Goal: Task Accomplishment & Management: Manage account settings

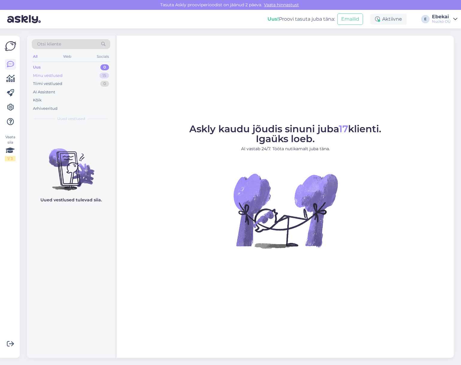
click at [78, 74] on div "Minu vestlused 15" at bounding box center [71, 76] width 78 height 8
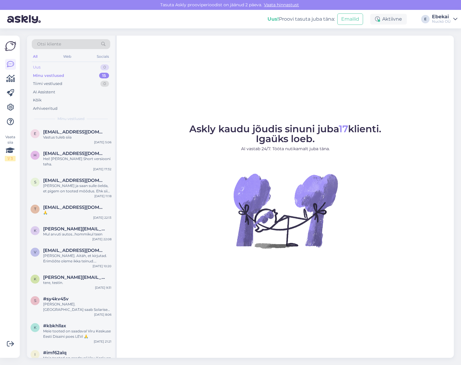
click at [58, 68] on div "Uus 0" at bounding box center [71, 67] width 78 height 8
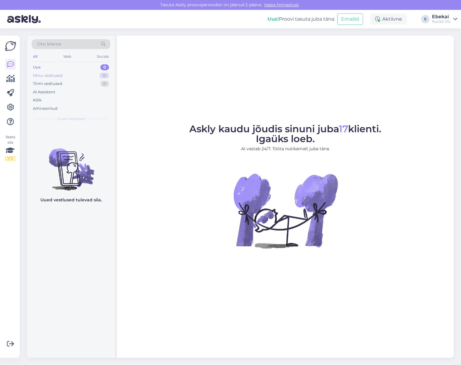
click at [57, 74] on div "Minu vestlused" at bounding box center [48, 76] width 30 height 6
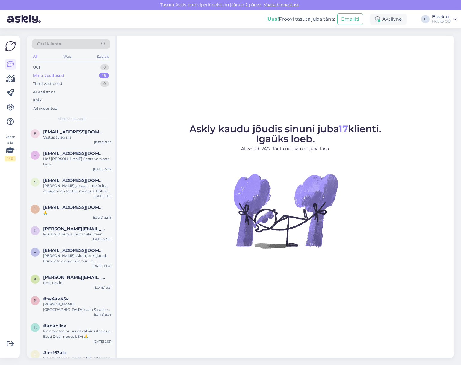
click at [442, 20] on div "Nuckö OÜ" at bounding box center [441, 21] width 19 height 5
click at [4, 109] on div "Vaata siia 1 / 3 Võimalused Veendu, et Askly loob sulle väärtust. Sulge Ühenda …" at bounding box center [10, 197] width 20 height 323
click at [8, 108] on icon at bounding box center [10, 107] width 7 height 7
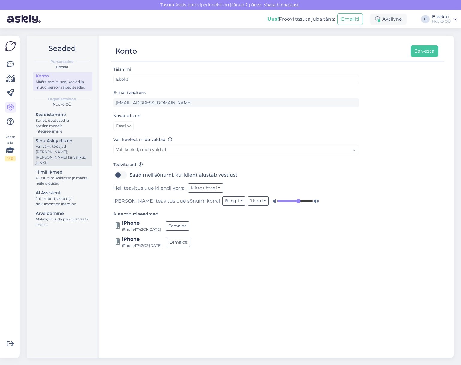
click at [62, 138] on div "Sinu Askly disain" at bounding box center [63, 141] width 54 height 6
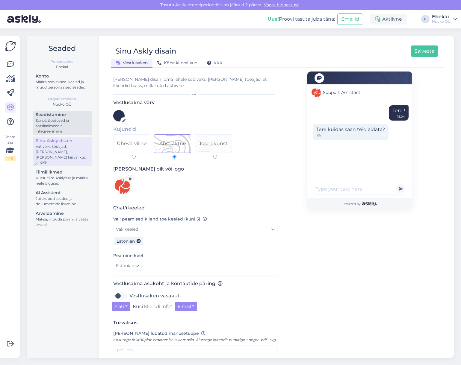
click at [65, 124] on div "Script, õpetused ja sotsiaalmeedia integreerimine" at bounding box center [63, 126] width 54 height 16
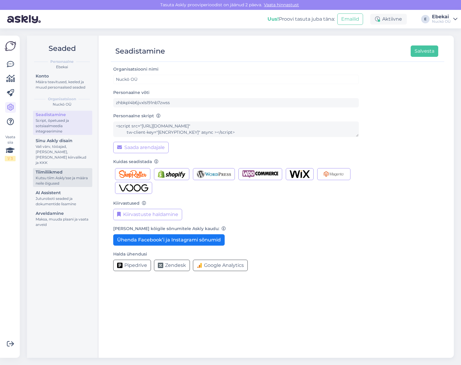
click at [58, 176] on div "Kutsu tiim Askly'sse ja määra neile õigused" at bounding box center [63, 181] width 54 height 11
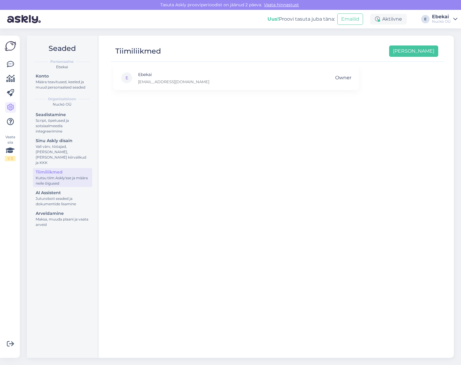
click at [61, 190] on div "AI Assistent" at bounding box center [63, 193] width 54 height 6
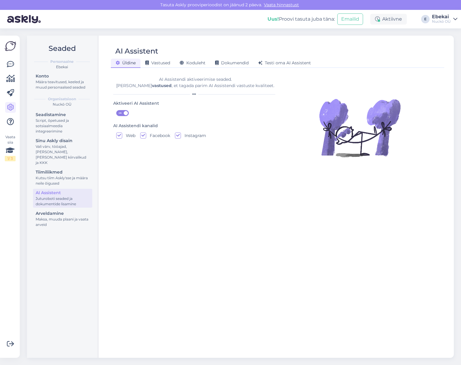
click at [123, 114] on span "ON" at bounding box center [120, 113] width 7 height 5
click at [116, 110] on input "ON" at bounding box center [116, 110] width 0 height 0
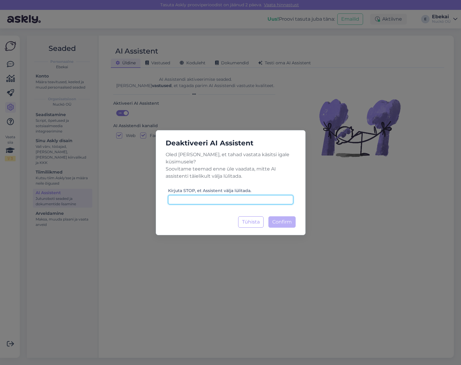
click at [204, 197] on input at bounding box center [230, 199] width 125 height 9
type input "STOP"
click at [282, 219] on span "Confirm" at bounding box center [281, 222] width 19 height 6
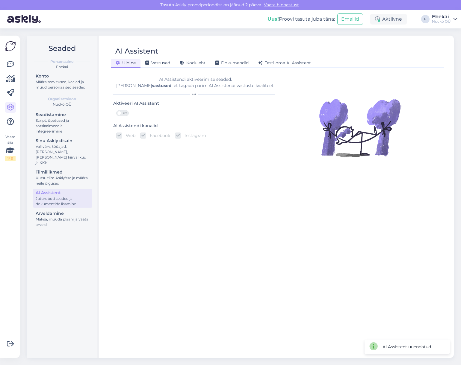
click at [266, 199] on div "AI Assistendi aktiveerimise seaded. [PERSON_NAME] vastused , et tagada parim AI…" at bounding box center [195, 212] width 164 height 281
click at [11, 65] on icon at bounding box center [10, 64] width 7 height 7
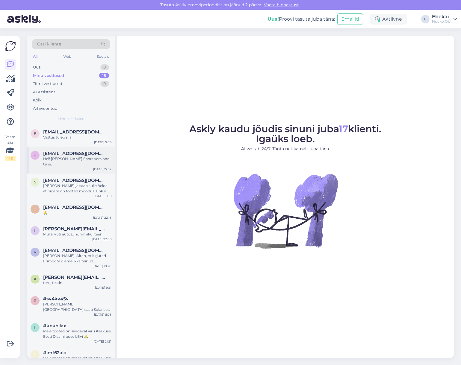
click at [67, 166] on div "h [EMAIL_ADDRESS][DOMAIN_NAME] Hei! [PERSON_NAME] Short versiooni teha. [DATE] …" at bounding box center [71, 160] width 88 height 27
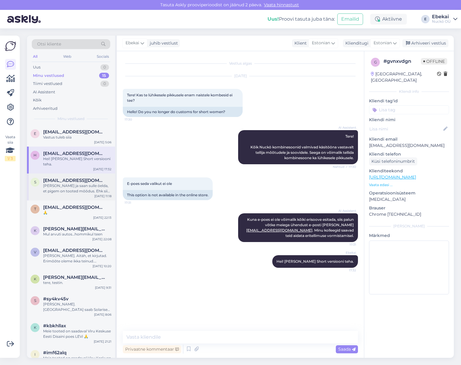
click at [71, 187] on div "[PERSON_NAME] ja saan sulle öelda, et pigem on tooted mõõdus. Ehk siis, vaata p…" at bounding box center [77, 188] width 68 height 11
